Goal: Information Seeking & Learning: Learn about a topic

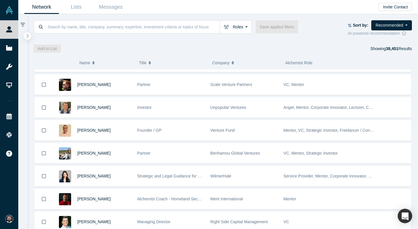
scroll to position [278, 0]
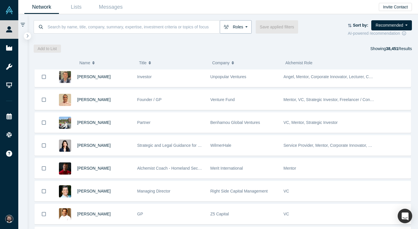
click at [246, 29] on button "Roles" at bounding box center [236, 26] width 32 height 13
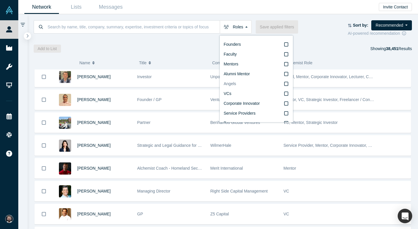
click at [258, 84] on label "Angels" at bounding box center [256, 84] width 65 height 10
click at [0, 0] on input "Angels" at bounding box center [0, 0] width 0 height 0
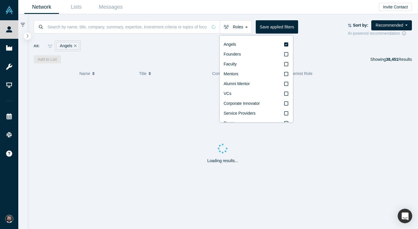
click at [196, 37] on div "All: Angels" at bounding box center [223, 44] width 378 height 15
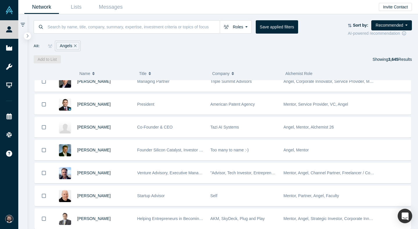
scroll to position [1130, 0]
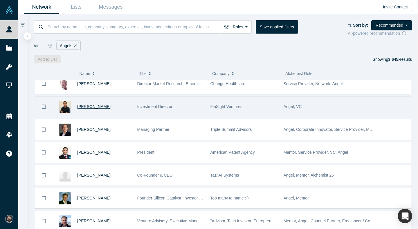
click at [93, 106] on span "[PERSON_NAME]" at bounding box center [93, 106] width 33 height 5
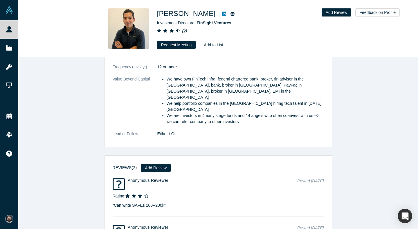
scroll to position [827, 0]
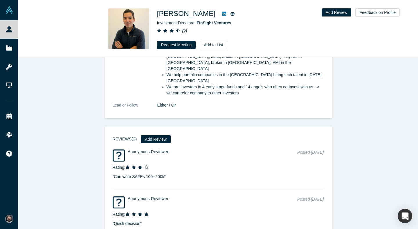
click at [220, 11] on link at bounding box center [224, 13] width 9 height 7
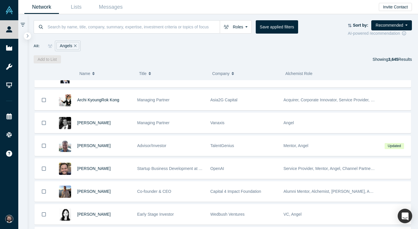
scroll to position [1514, 0]
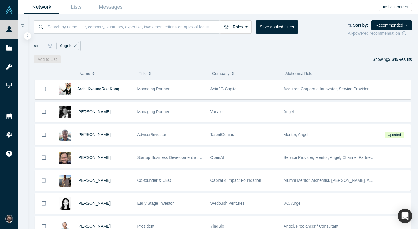
click at [244, 159] on div "OpenAI" at bounding box center [243, 158] width 67 height 20
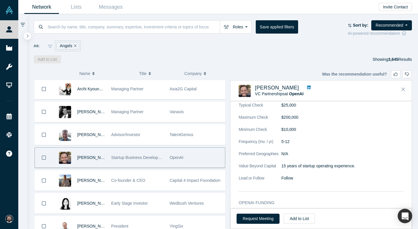
scroll to position [493, 0]
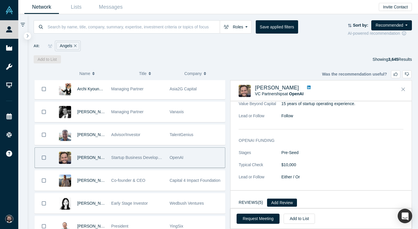
click at [307, 87] on icon at bounding box center [308, 87] width 3 height 3
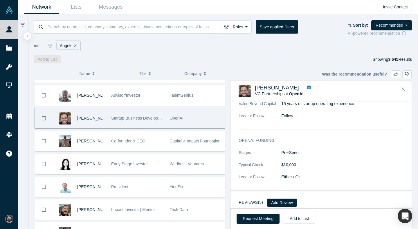
click at [408, 91] on div "[PERSON_NAME] VC Partnerships at OpenAI ( 5 )" at bounding box center [320, 91] width 181 height 20
click at [404, 91] on icon "Close" at bounding box center [402, 89] width 3 height 5
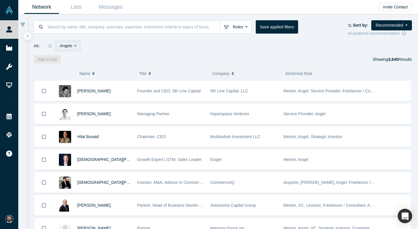
scroll to position [1984, 0]
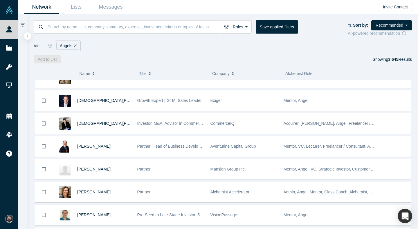
click at [23, 35] on div at bounding box center [22, 121] width 9 height 215
click at [30, 35] on button "button" at bounding box center [27, 36] width 8 height 8
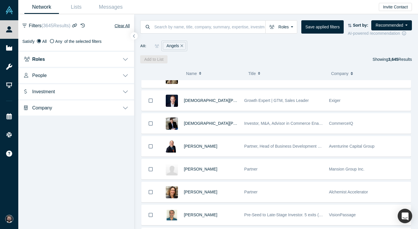
click at [59, 91] on button "Investment" at bounding box center [76, 91] width 116 height 16
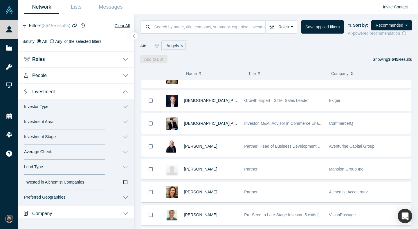
click at [60, 113] on button "Investor Type" at bounding box center [76, 106] width 116 height 15
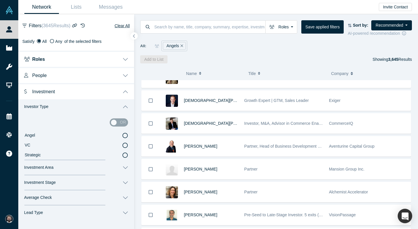
click at [60, 113] on button "Investor Type" at bounding box center [76, 106] width 116 height 15
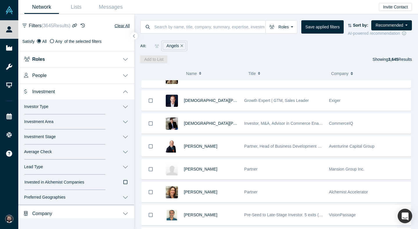
click at [50, 149] on button "Average Check" at bounding box center [76, 152] width 116 height 15
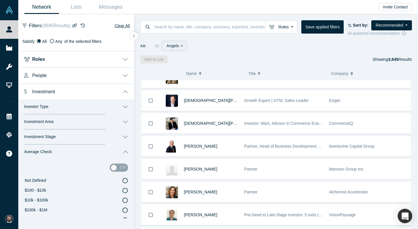
scroll to position [41, 0]
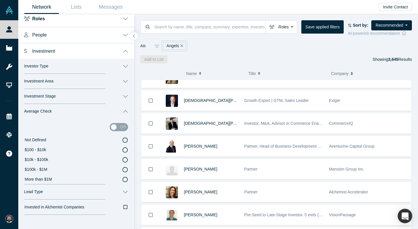
click at [126, 157] on label "$10k - $100k" at bounding box center [76, 160] width 104 height 10
click at [0, 0] on input "$10k - $100k" at bounding box center [0, 0] width 0 height 0
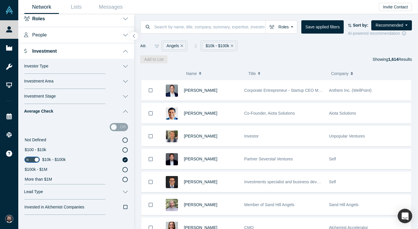
click at [137, 35] on button "button" at bounding box center [134, 36] width 8 height 8
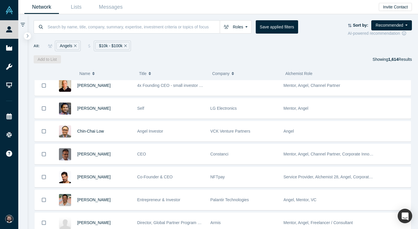
scroll to position [2484, 0]
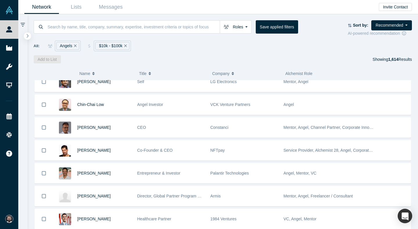
click at [270, 176] on div "Palantir Technologies" at bounding box center [243, 174] width 67 height 20
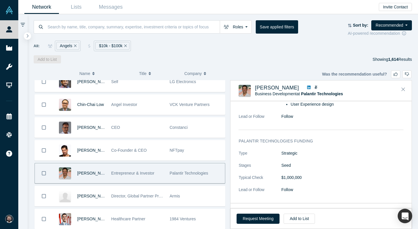
scroll to position [440, 0]
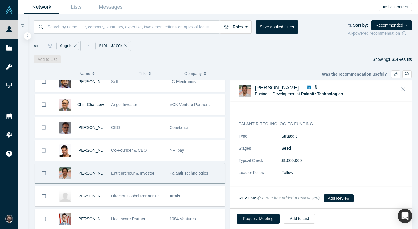
click at [305, 88] on link at bounding box center [309, 88] width 8 height 6
click at [108, 24] on input at bounding box center [133, 27] width 173 height 14
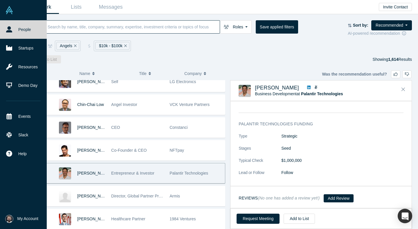
click at [13, 23] on link "People" at bounding box center [23, 29] width 47 height 19
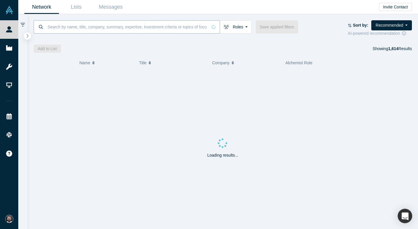
click at [79, 23] on input at bounding box center [127, 27] width 160 height 14
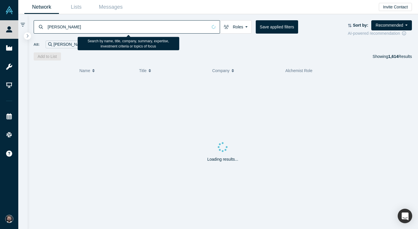
type input "[PERSON_NAME]"
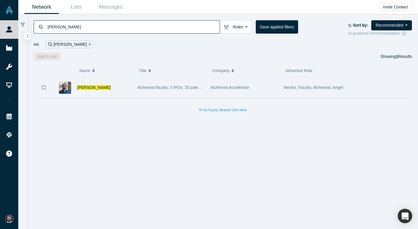
click at [84, 79] on div "[PERSON_NAME]" at bounding box center [104, 88] width 54 height 20
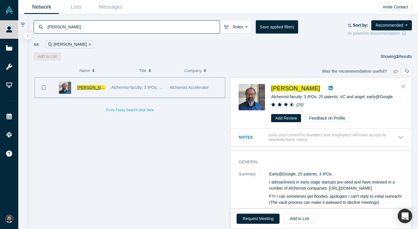
click at [88, 86] on span "[PERSON_NAME]" at bounding box center [93, 87] width 33 height 5
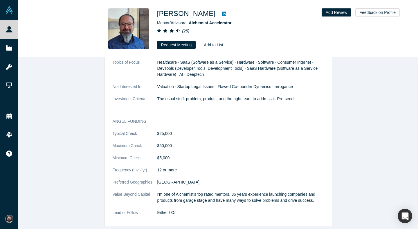
scroll to position [345, 0]
